Goal: Check status: Check status

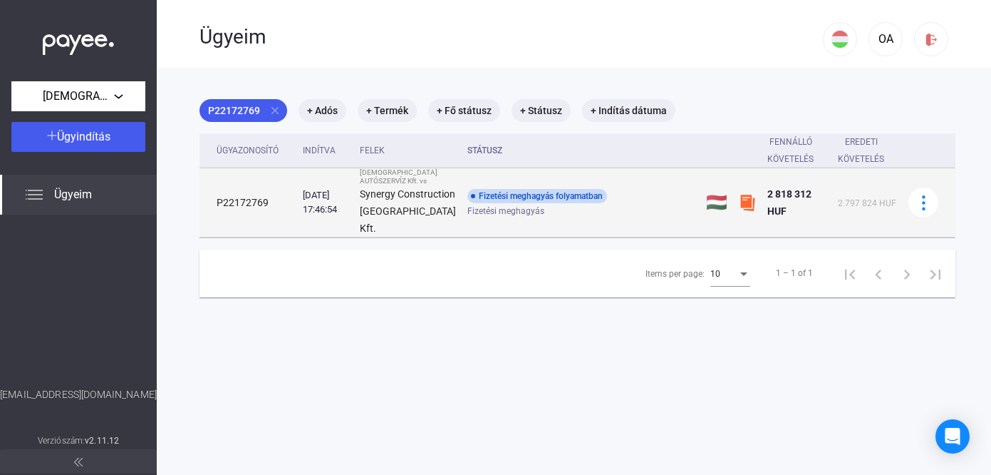
click at [502, 203] on div "Fizetési meghagyás folyamatban" at bounding box center [537, 196] width 140 height 14
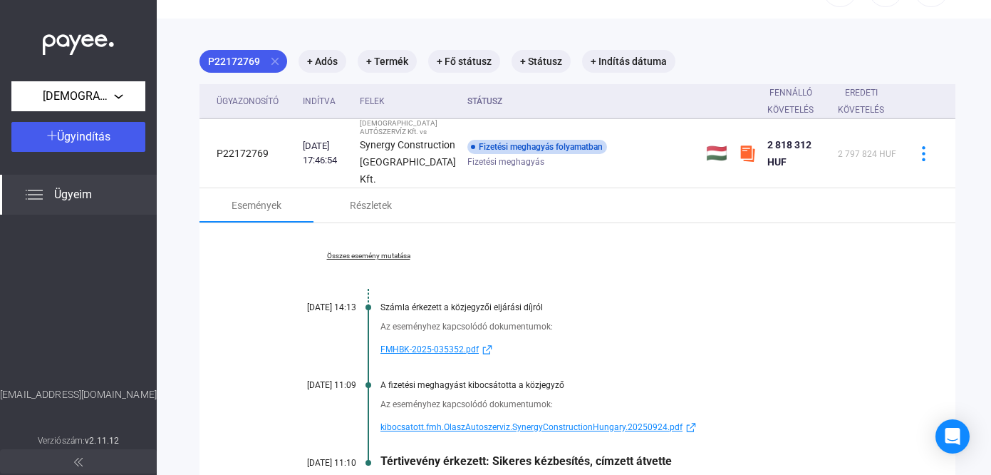
scroll to position [143, 0]
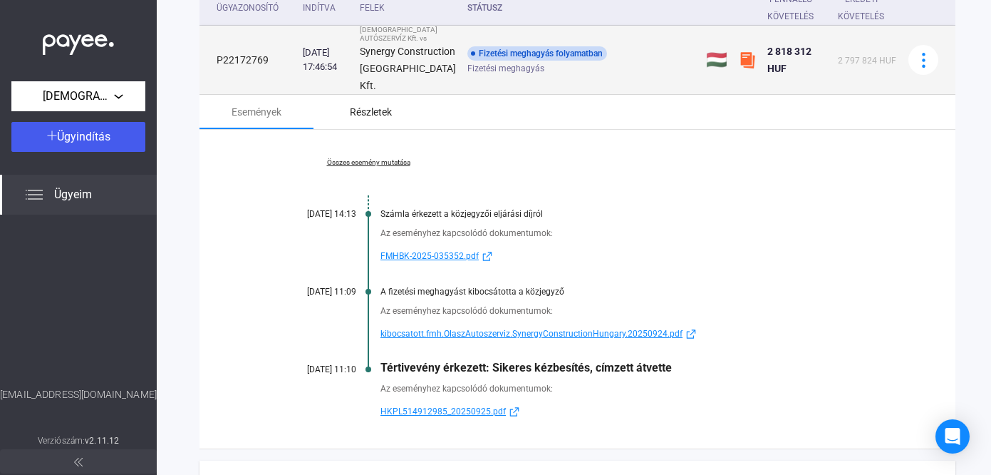
click at [382, 120] on div "Részletek" at bounding box center [371, 111] width 42 height 17
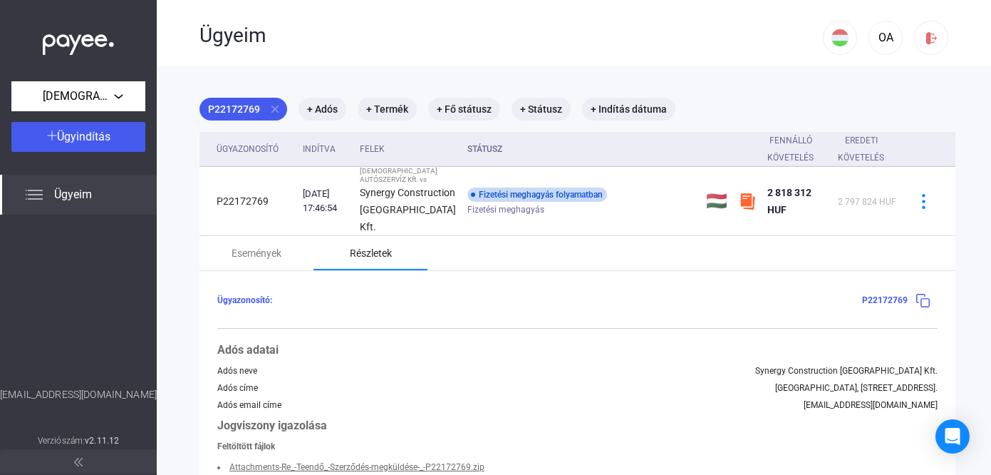
scroll to position [0, 0]
click at [271, 260] on div "Események" at bounding box center [257, 254] width 50 height 17
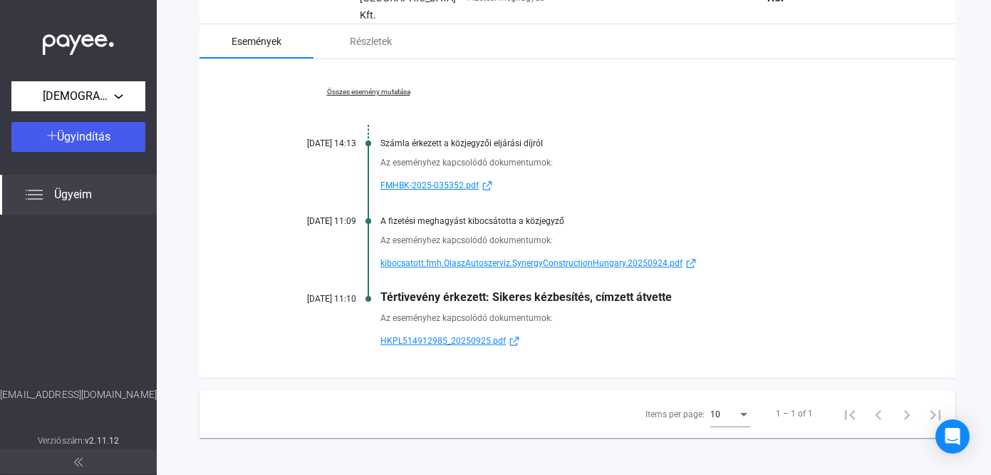
scroll to position [214, 0]
click at [463, 348] on span "HKPL514912985_20250925.pdf" at bounding box center [442, 339] width 125 height 17
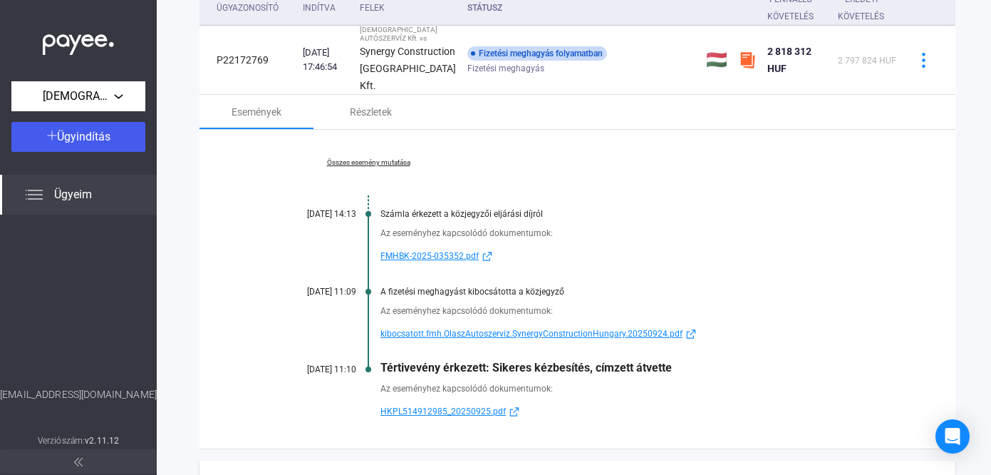
click at [404, 167] on link "Összes esemény mutatása" at bounding box center [368, 162] width 195 height 9
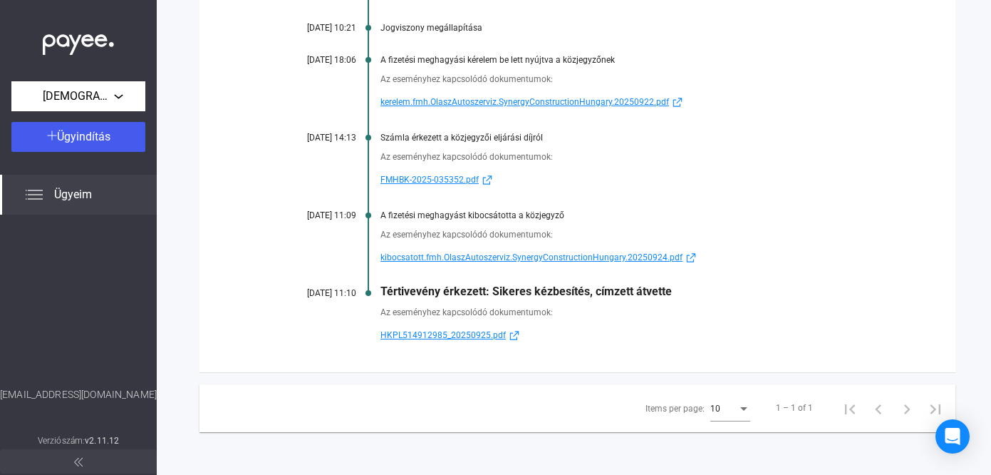
scroll to position [465, 0]
click at [740, 410] on div "Items per page:" at bounding box center [743, 409] width 7 height 4
click at [718, 430] on span "25" at bounding box center [713, 434] width 40 height 17
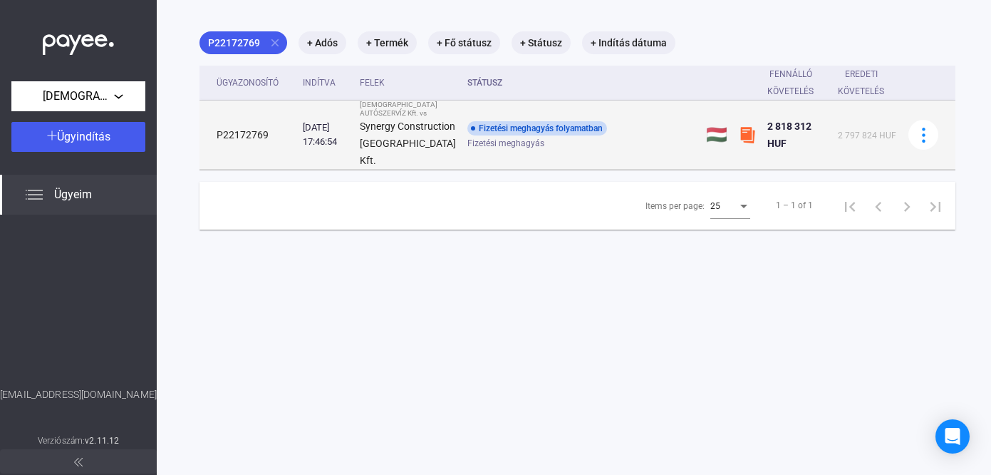
click at [369, 138] on strong "Synergy Construction [GEOGRAPHIC_DATA] Kft." at bounding box center [408, 143] width 96 height 46
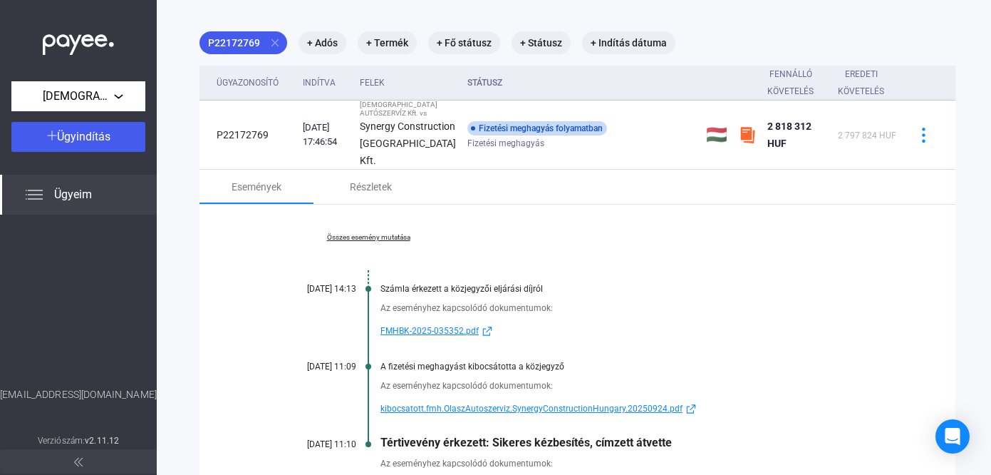
click at [385, 242] on link "Összes esemény mutatása" at bounding box center [368, 237] width 195 height 9
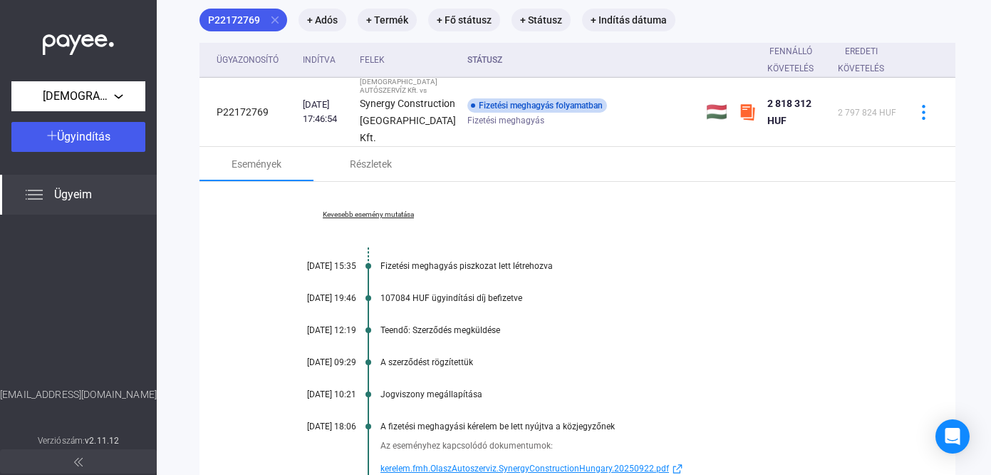
scroll to position [38, 0]
